Goal: Communication & Community: Share content

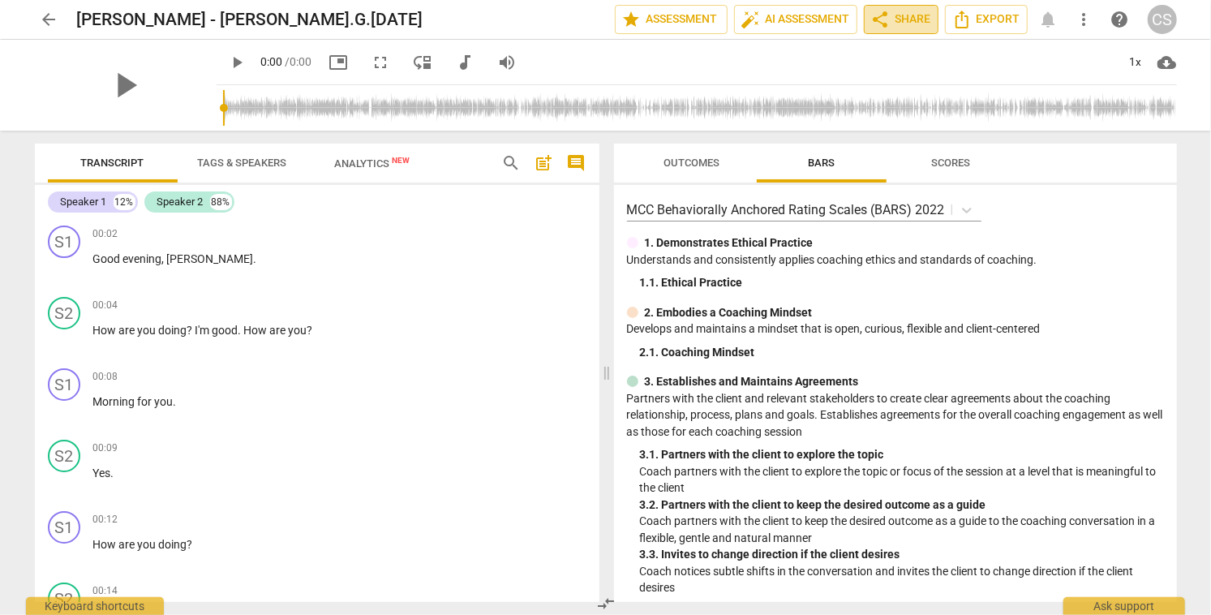
click at [898, 16] on span "share Share" at bounding box center [901, 19] width 60 height 19
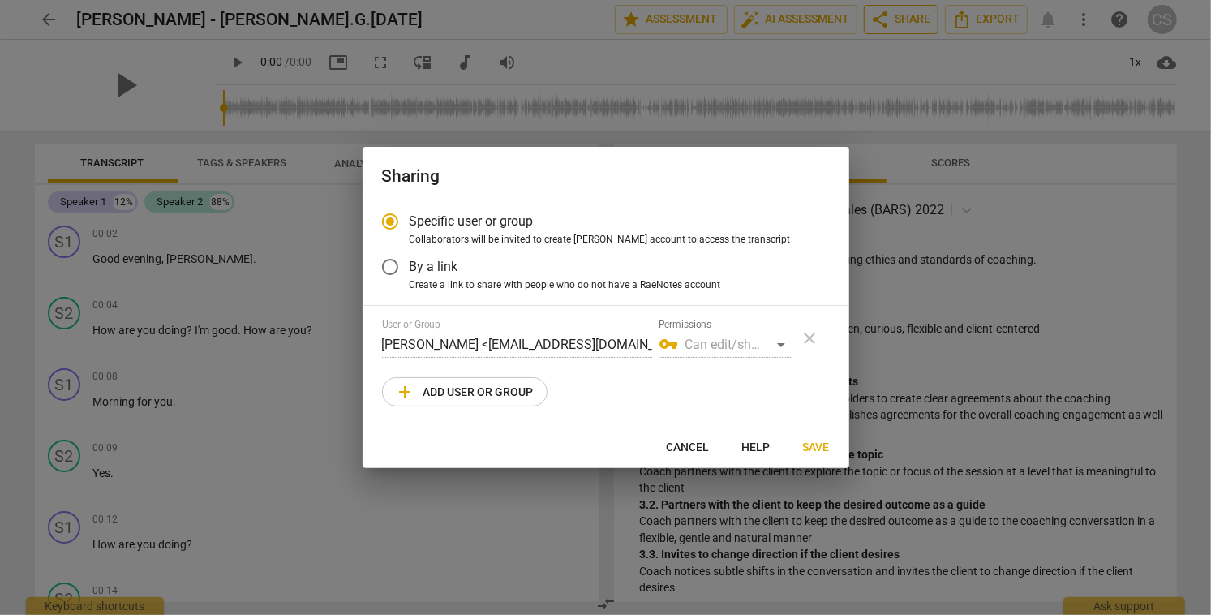
radio input "false"
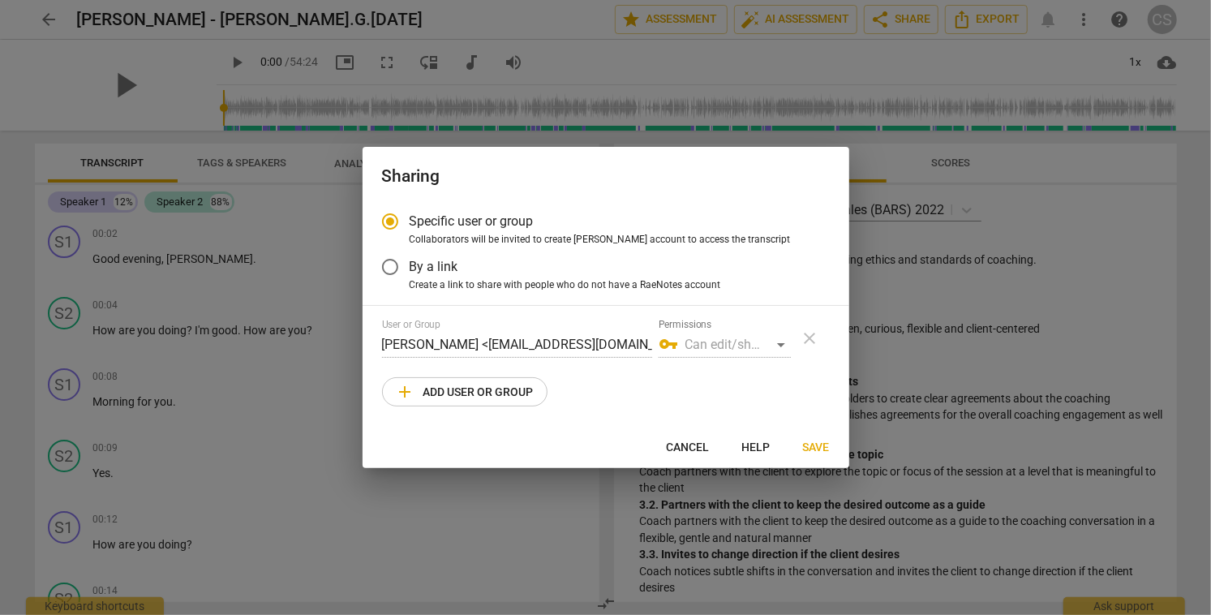
click at [390, 265] on input "By a link" at bounding box center [390, 266] width 39 height 39
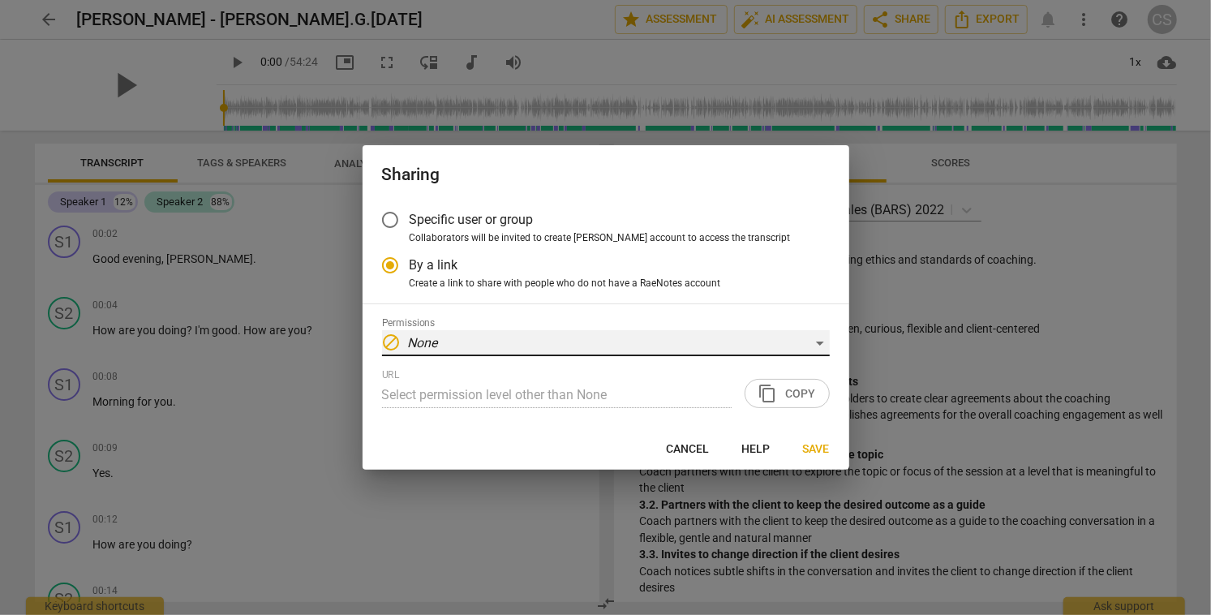
click at [818, 341] on div "block None" at bounding box center [606, 343] width 448 height 26
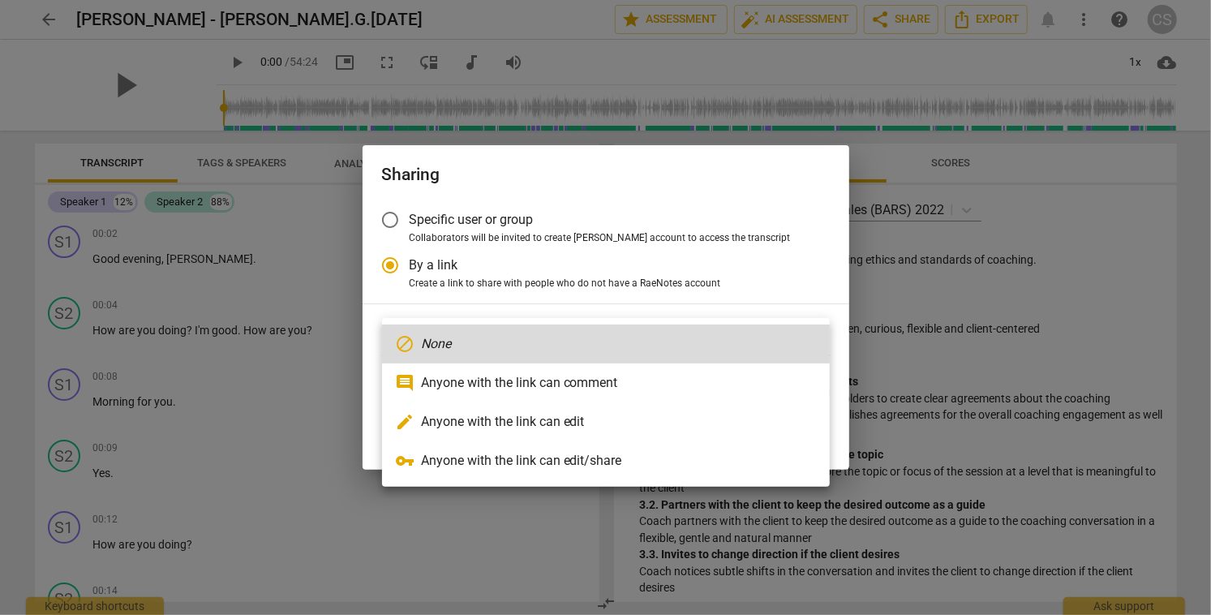
click at [639, 429] on li "edit Anyone with the link can edit" at bounding box center [606, 421] width 448 height 39
radio input "false"
type input "https://app.raenotes.com/meeting/3482eb75a1b14ce3a624dd0f435eeae9"
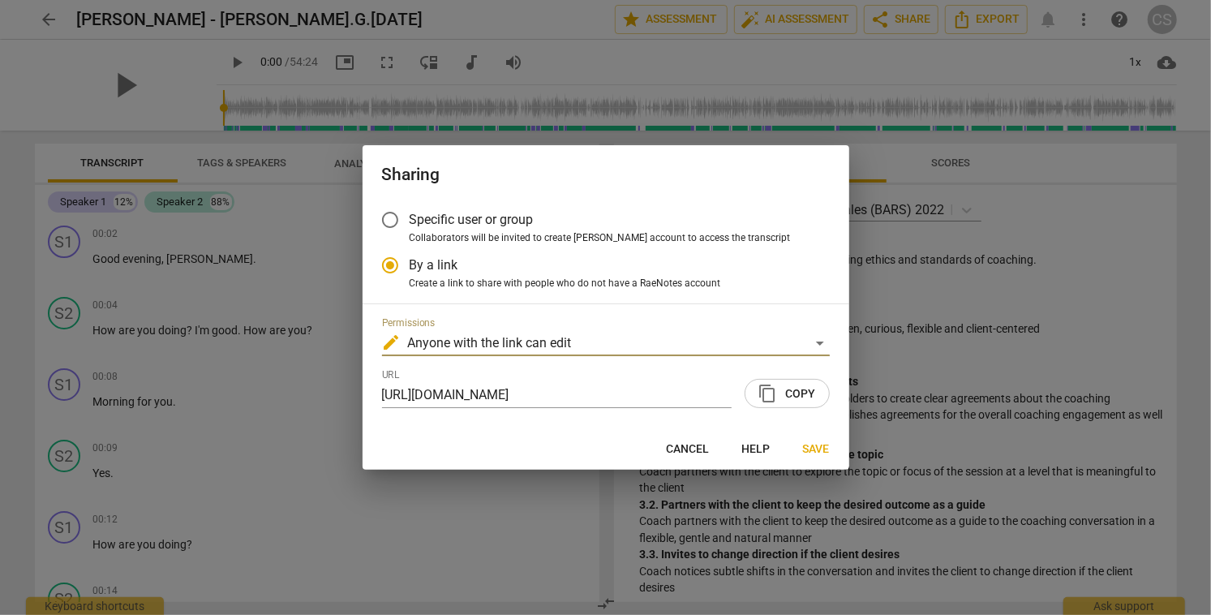
click at [784, 392] on span "content_copy Copy" at bounding box center [787, 393] width 58 height 19
click at [829, 450] on button "Save" at bounding box center [816, 448] width 53 height 29
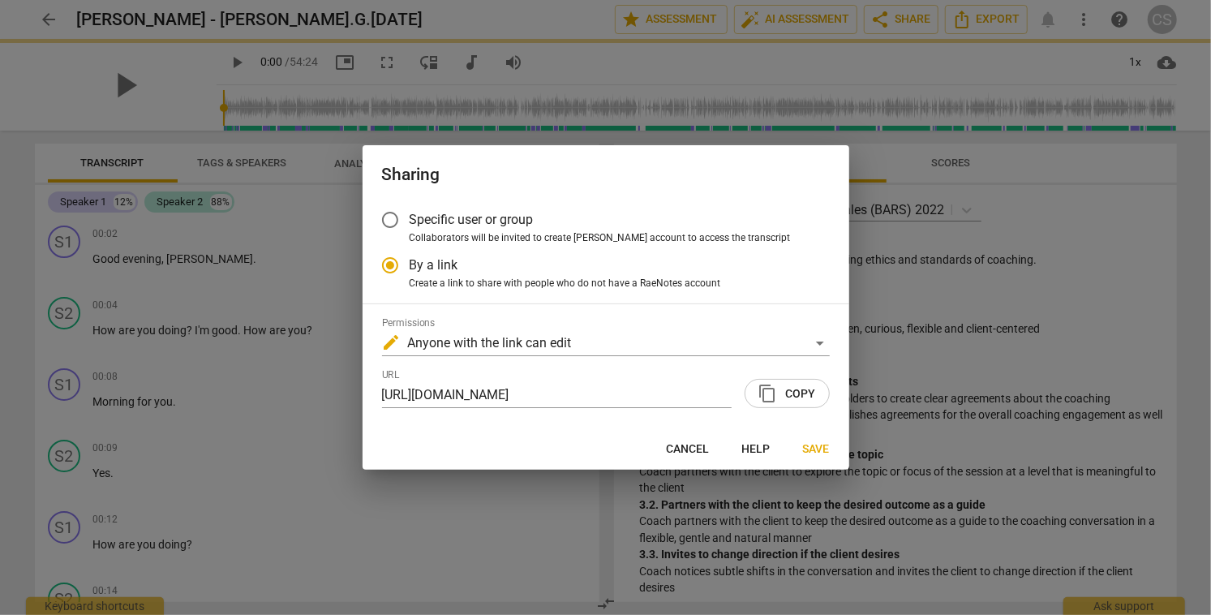
radio input "false"
